Goal: Transaction & Acquisition: Obtain resource

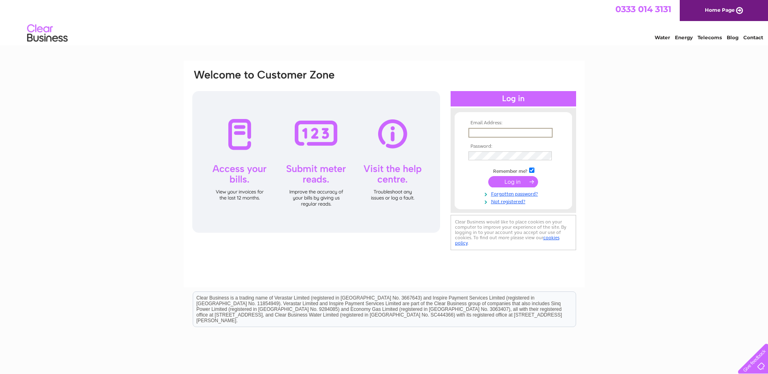
type input "[EMAIL_ADDRESS][PERSON_NAME][DOMAIN_NAME]"
click at [488, 176] on input "submit" at bounding box center [513, 181] width 50 height 11
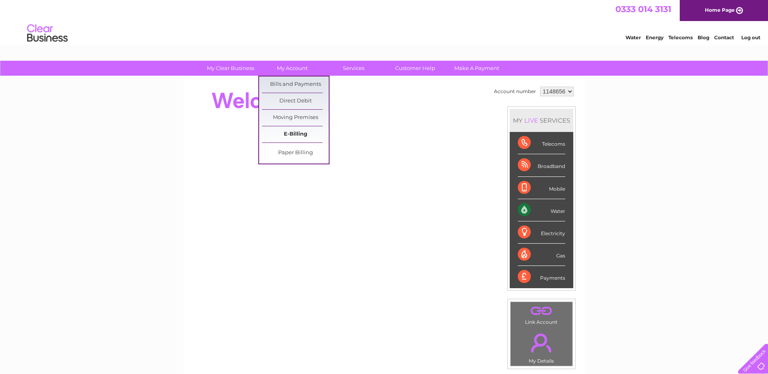
click at [298, 135] on link "E-Billing" at bounding box center [295, 134] width 67 height 16
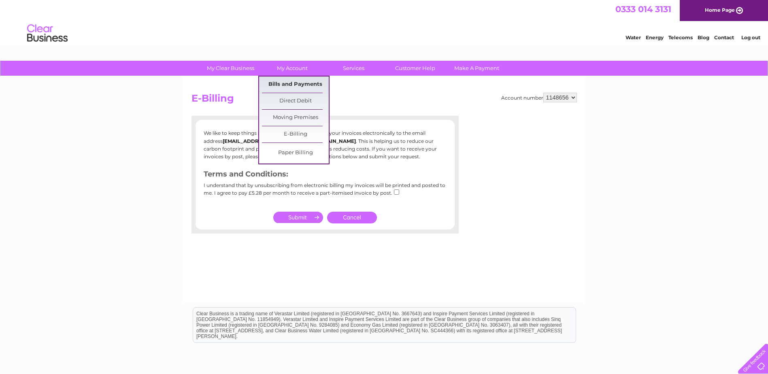
click at [302, 81] on link "Bills and Payments" at bounding box center [295, 85] width 67 height 16
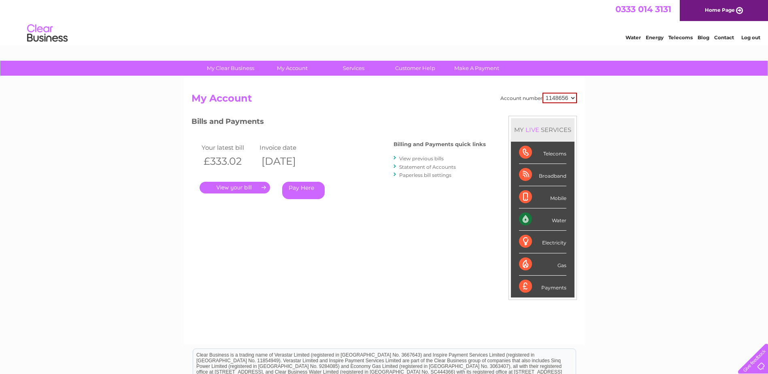
click at [415, 157] on link "View previous bills" at bounding box center [421, 158] width 45 height 6
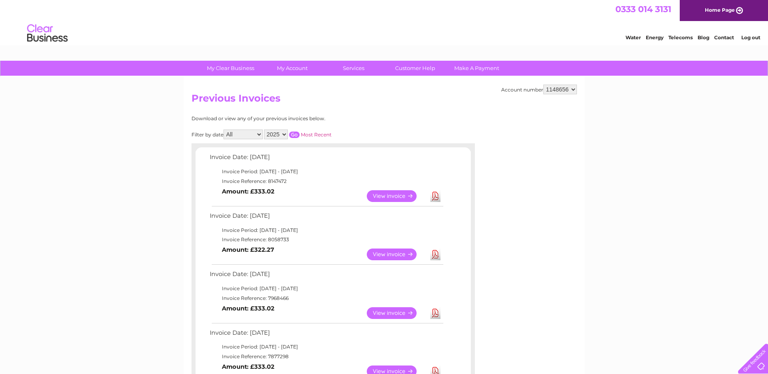
click at [393, 255] on link "View" at bounding box center [397, 255] width 60 height 12
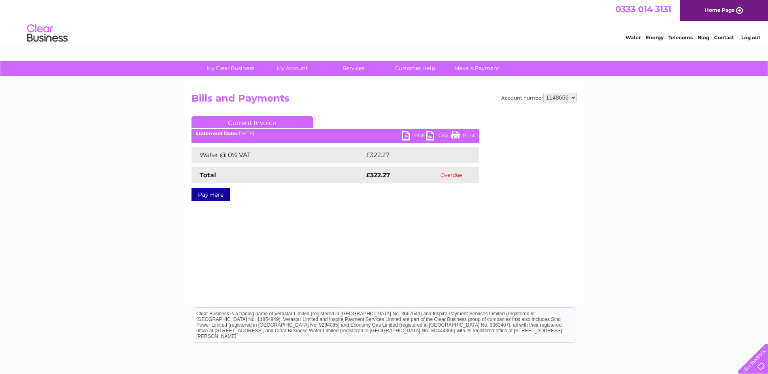
click at [415, 134] on link "PDF" at bounding box center [414, 137] width 24 height 12
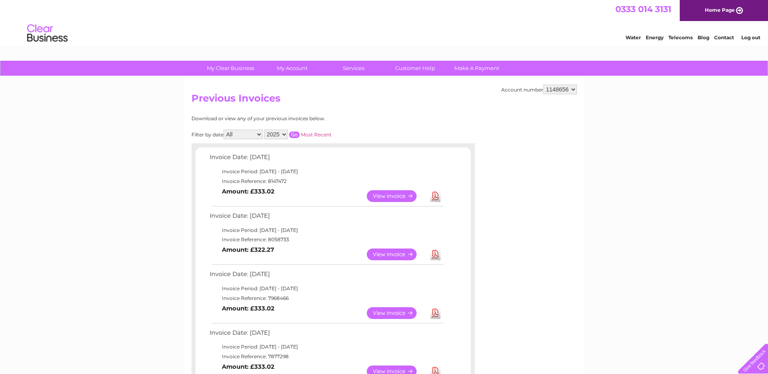
click at [387, 196] on link "View" at bounding box center [397, 196] width 60 height 12
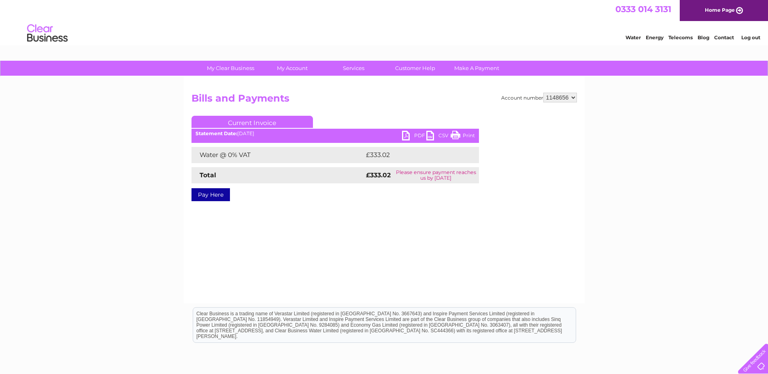
click at [413, 132] on link "PDF" at bounding box center [414, 137] width 24 height 12
